Goal: Information Seeking & Learning: Learn about a topic

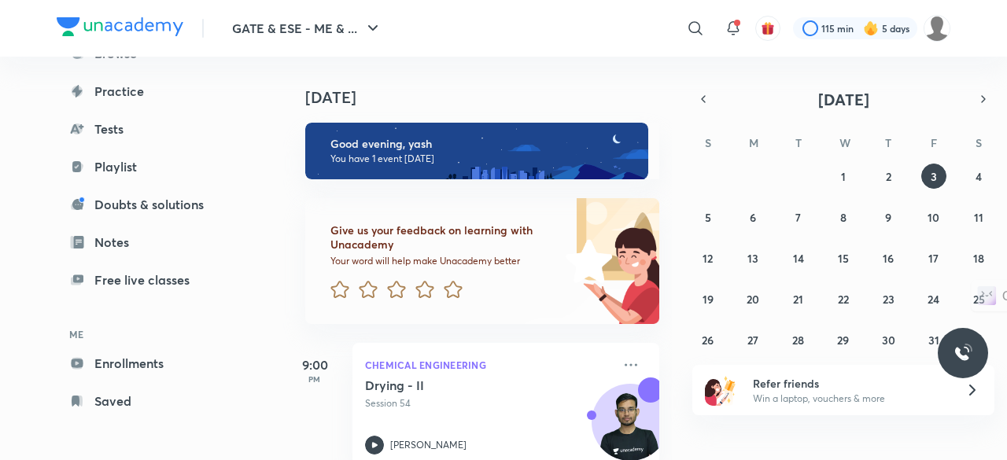
click at [154, 370] on link "Enrollments" at bounding box center [148, 363] width 182 height 31
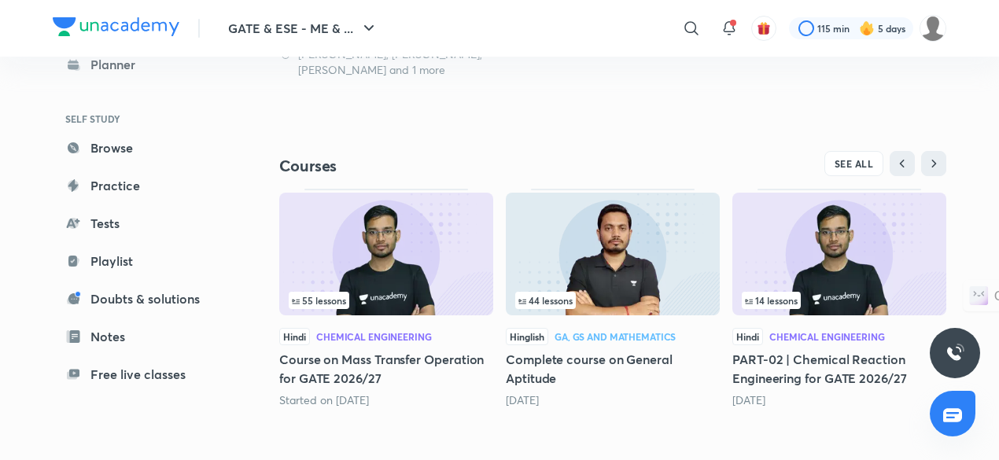
scroll to position [461, 0]
click at [842, 160] on span "SEE ALL" at bounding box center [853, 163] width 39 height 11
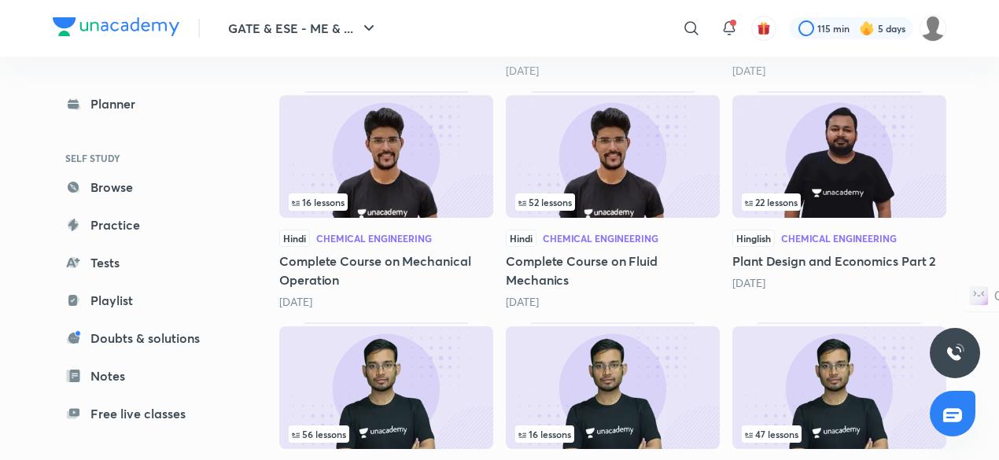
scroll to position [800, 0]
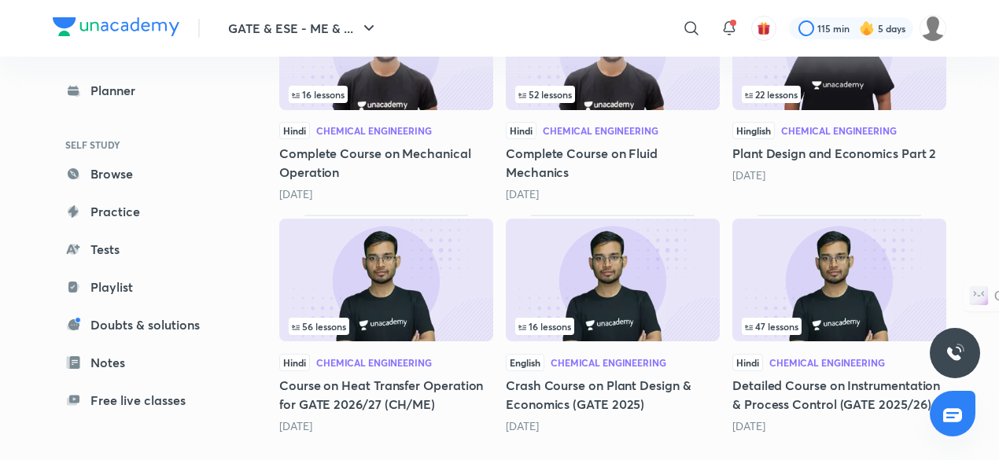
click at [859, 272] on img at bounding box center [839, 280] width 214 height 123
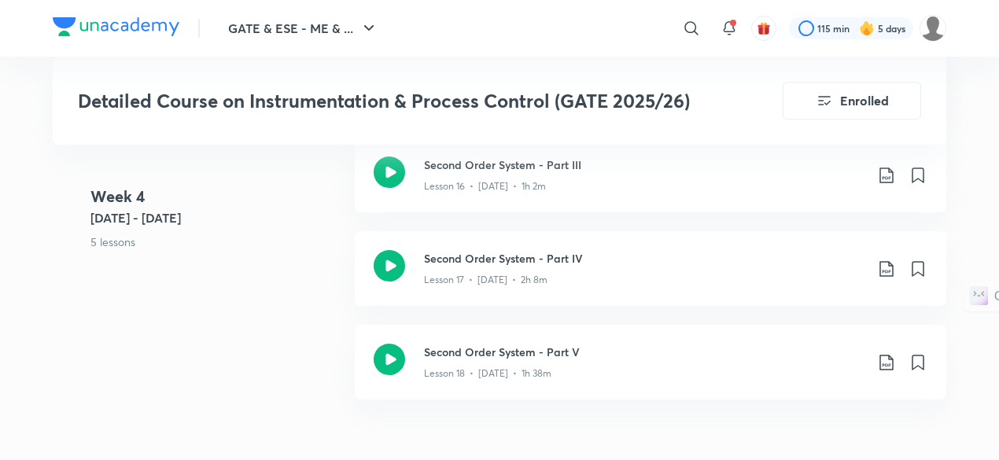
scroll to position [2627, 0]
click at [679, 270] on div "Lesson 17 • [DATE] • 2h 8m" at bounding box center [644, 275] width 440 height 20
